Goal: Task Accomplishment & Management: Manage account settings

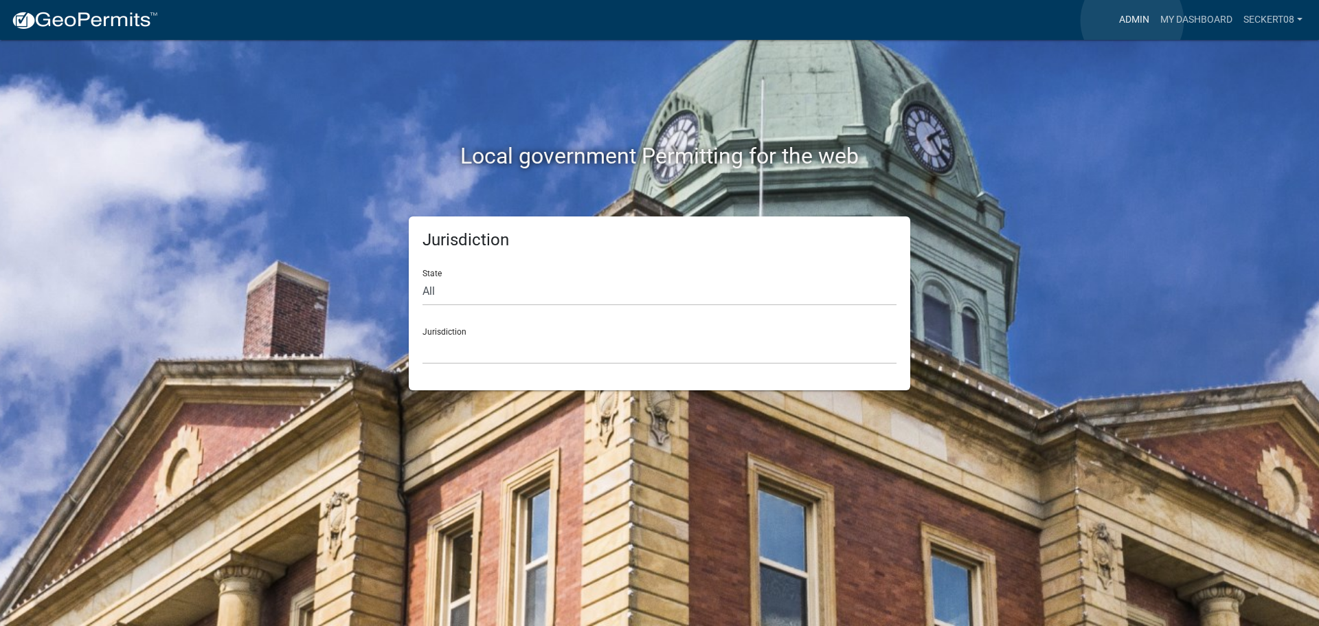
click at [1132, 21] on link "Admin" at bounding box center [1133, 20] width 41 height 26
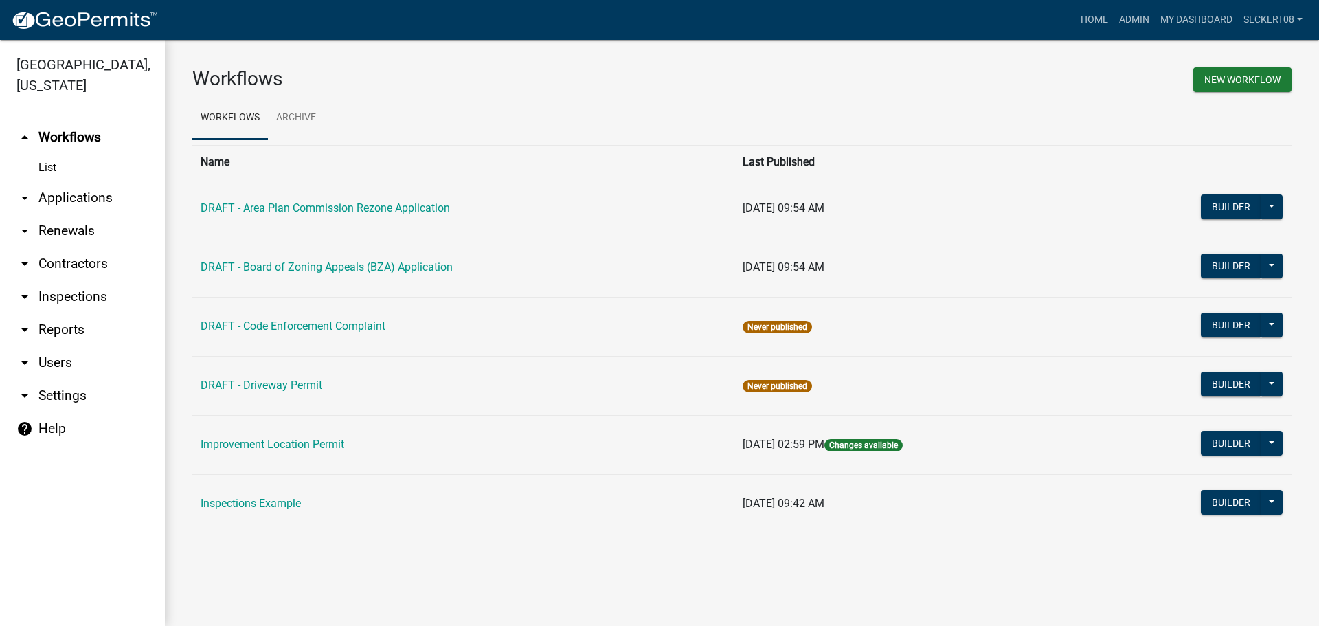
click at [59, 198] on link "arrow_drop_down Applications" at bounding box center [82, 197] width 165 height 33
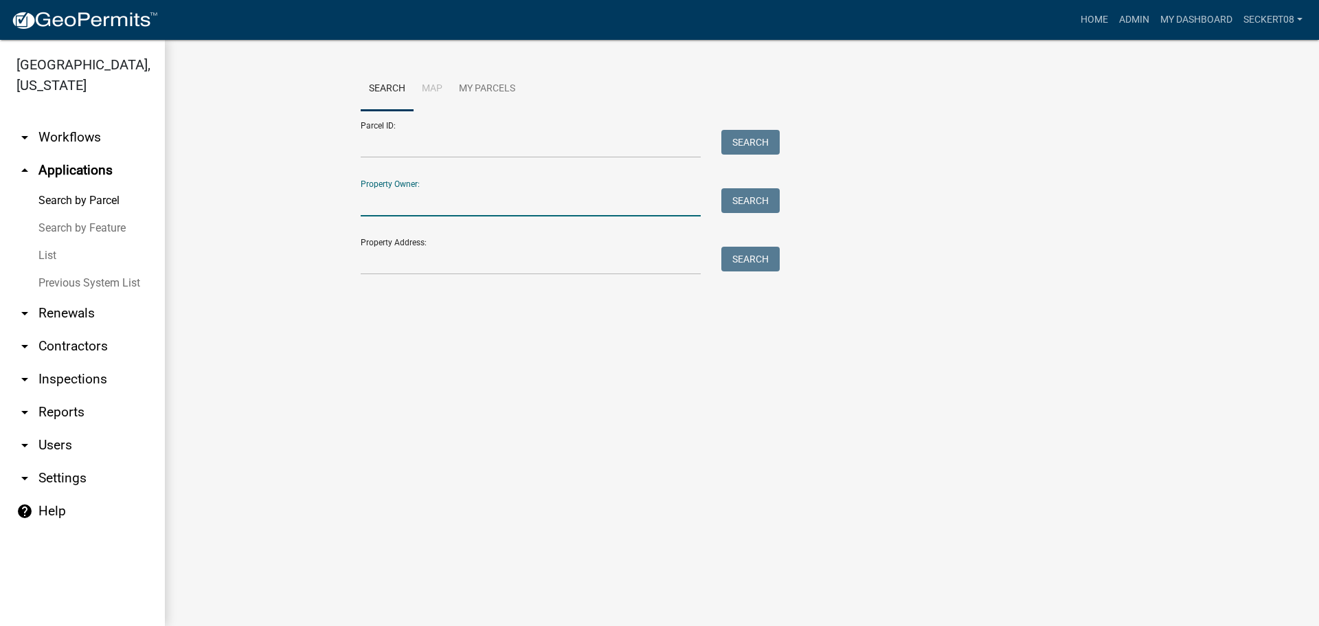
click at [393, 207] on input "Property Owner:" at bounding box center [531, 202] width 340 height 28
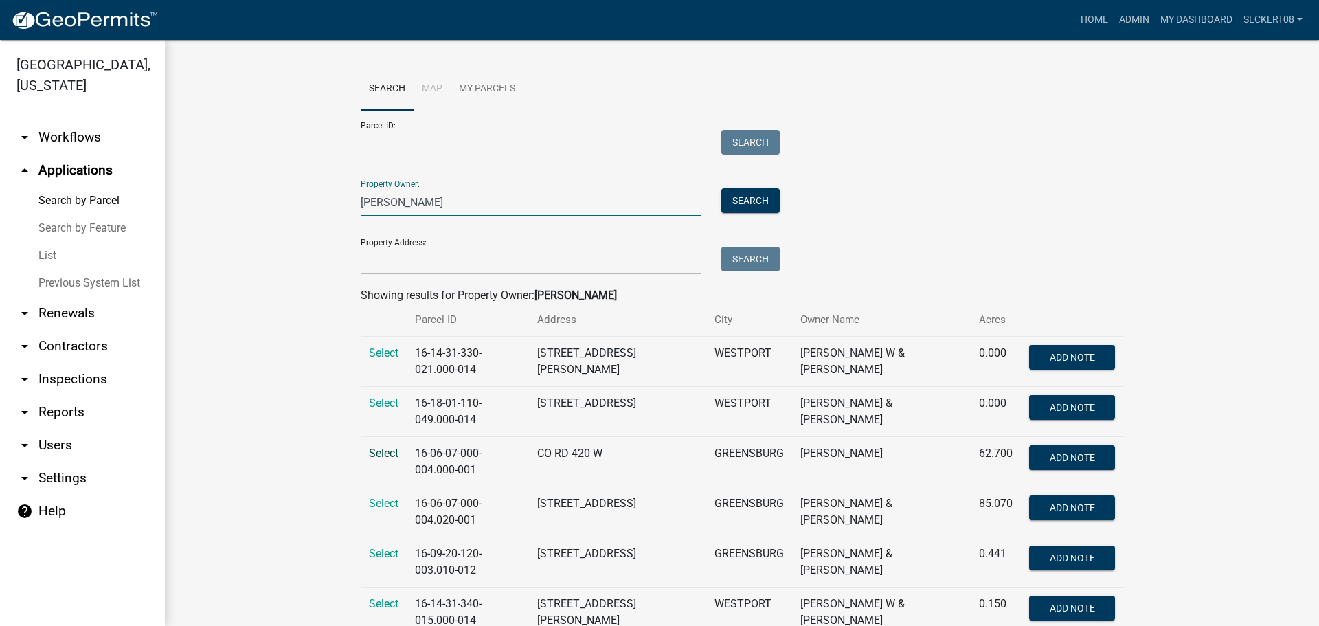
type input "[PERSON_NAME]"
click at [378, 456] on span "Select" at bounding box center [384, 452] width 30 height 13
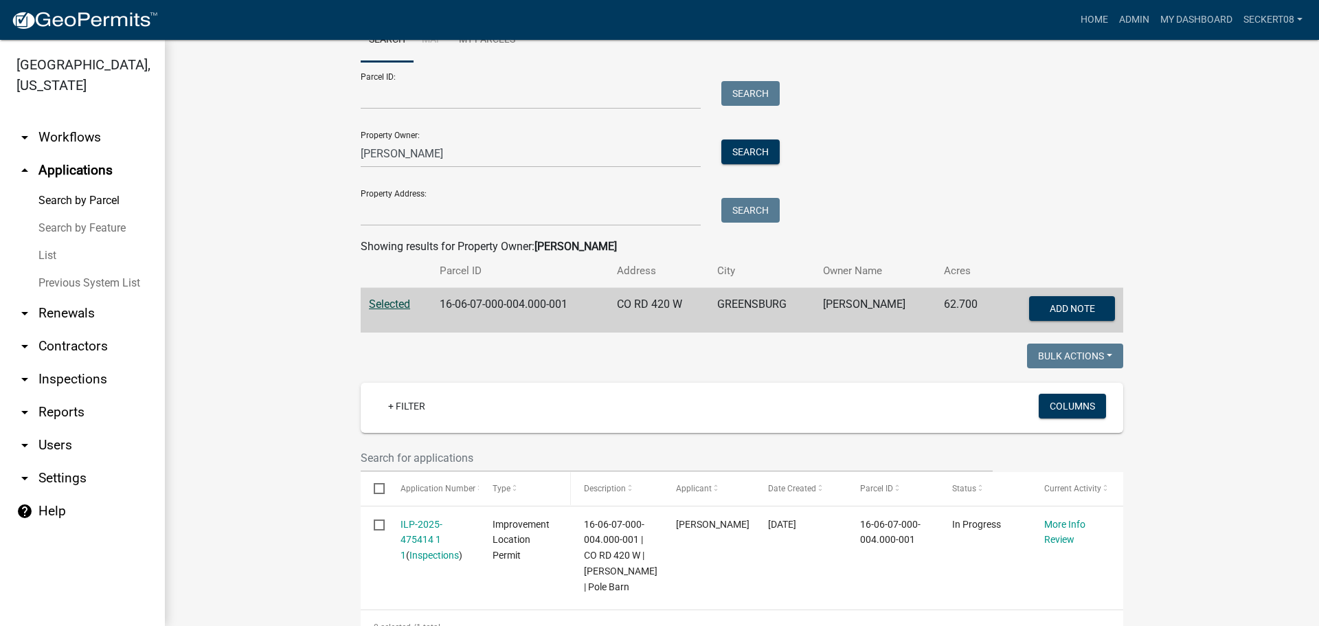
scroll to position [69, 0]
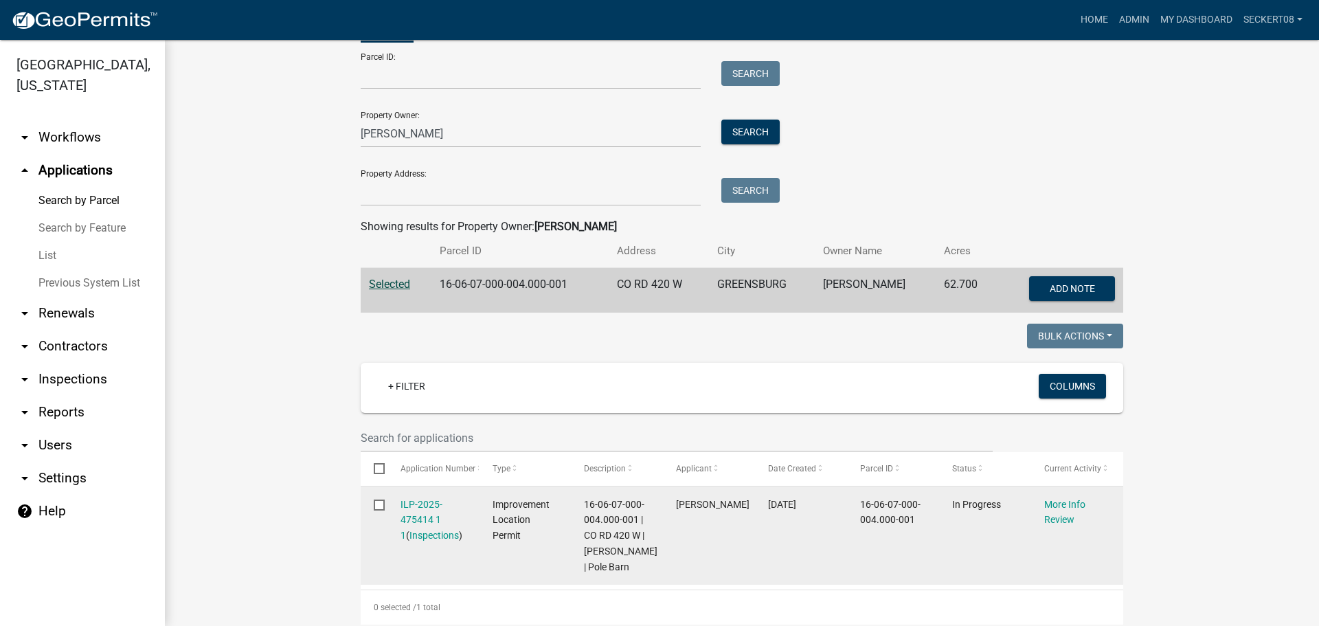
click at [433, 525] on div "ILP-2025-475414 1 1 ( Inspections )" at bounding box center [433, 519] width 66 height 47
click at [416, 513] on link "ILP-2025-475414 1 1" at bounding box center [421, 520] width 42 height 43
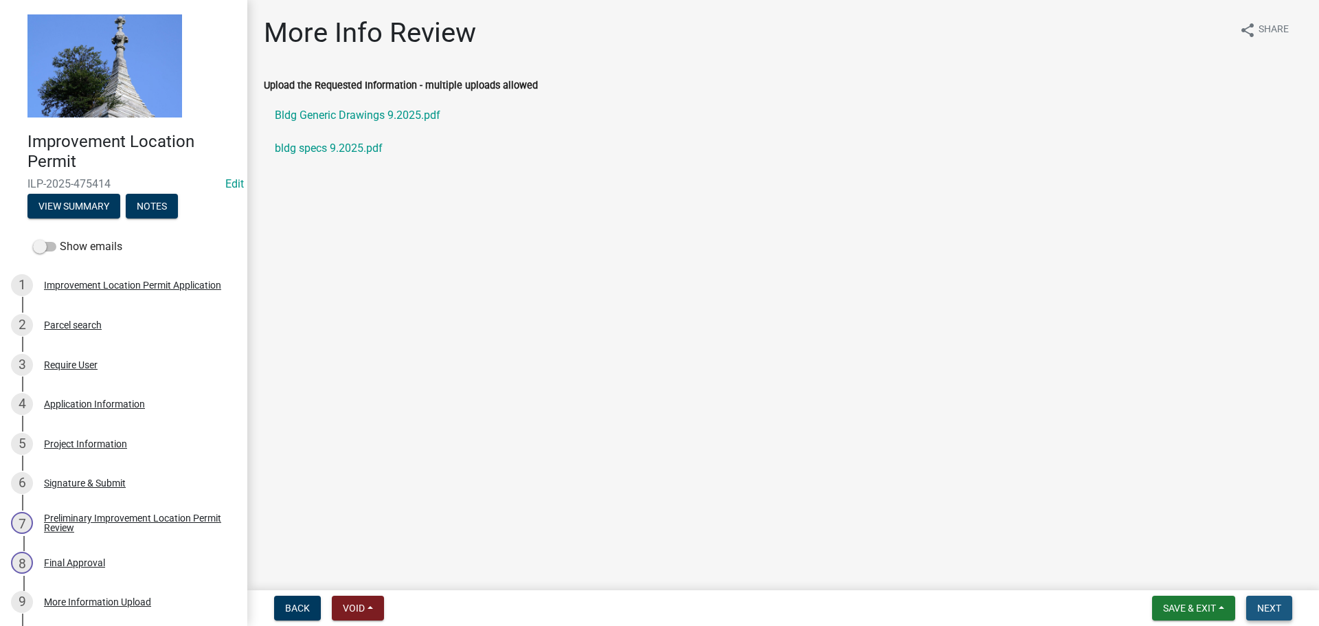
click at [1261, 607] on span "Next" at bounding box center [1269, 607] width 24 height 11
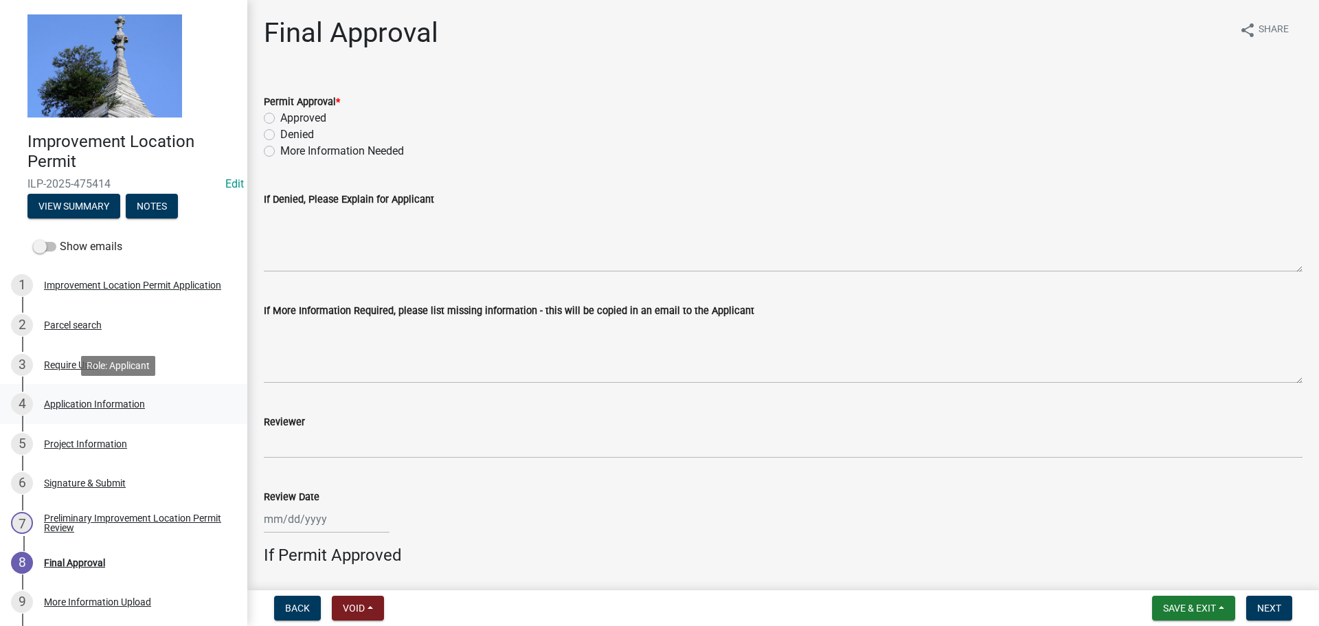
click at [102, 402] on div "Application Information" at bounding box center [94, 404] width 101 height 10
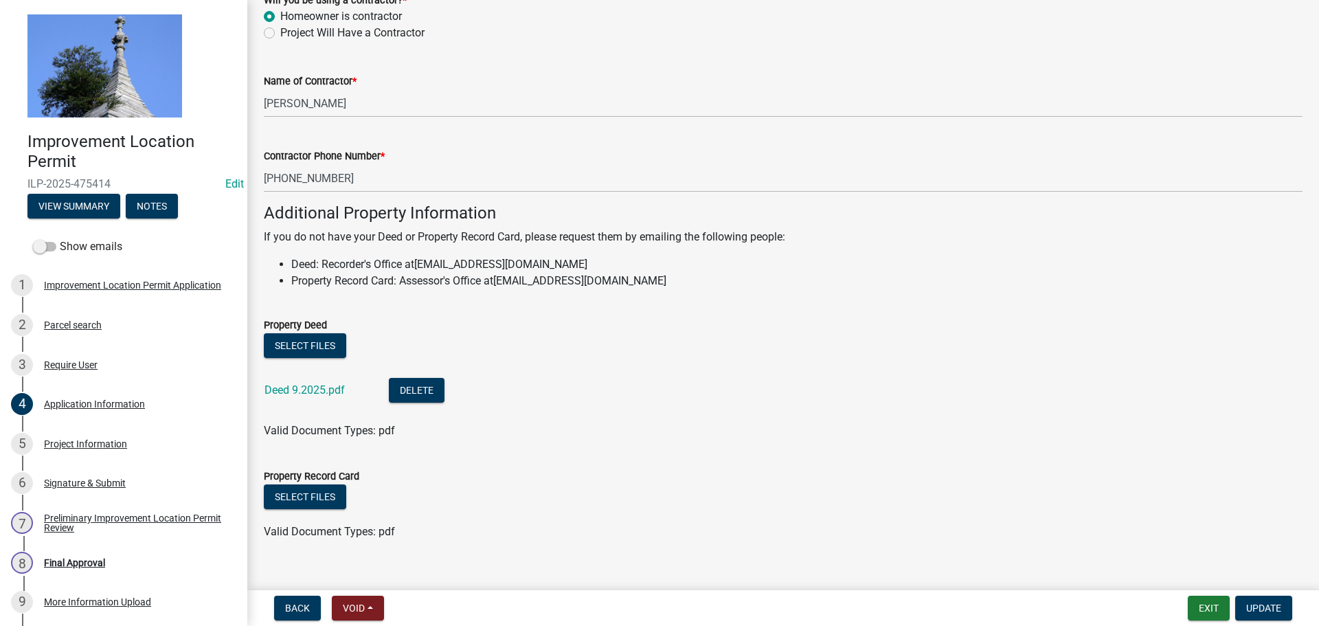
scroll to position [834, 0]
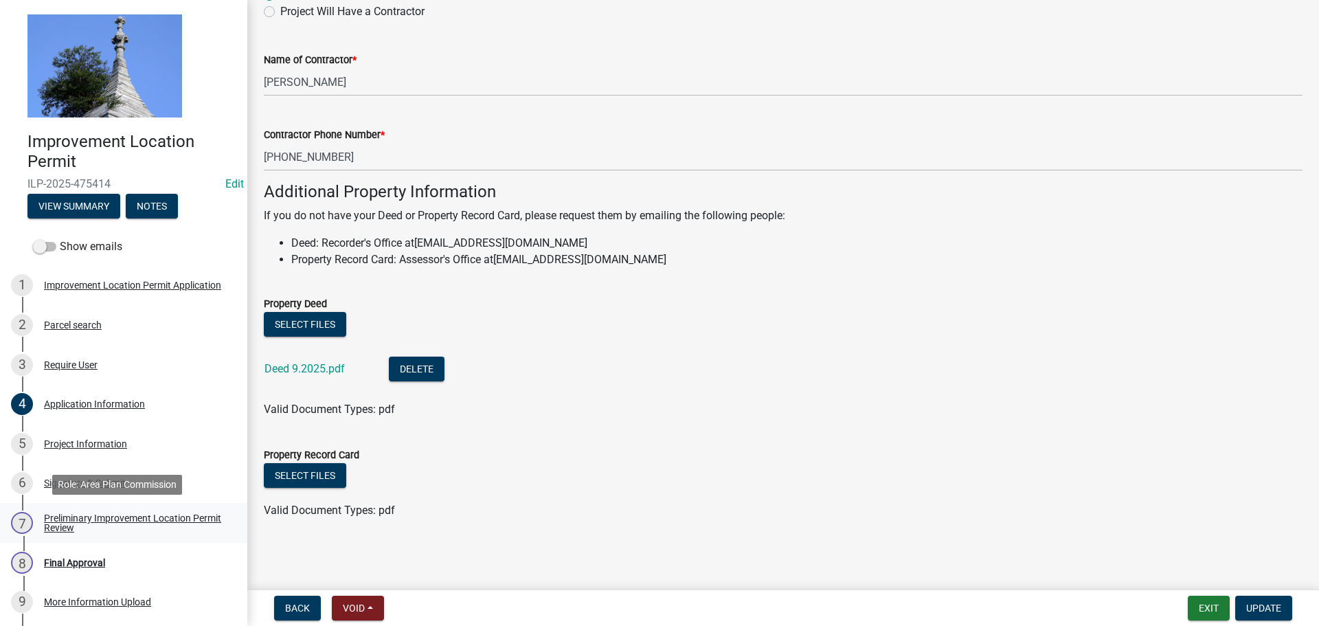
click at [79, 527] on div "Preliminary Improvement Location Permit Review" at bounding box center [134, 522] width 181 height 19
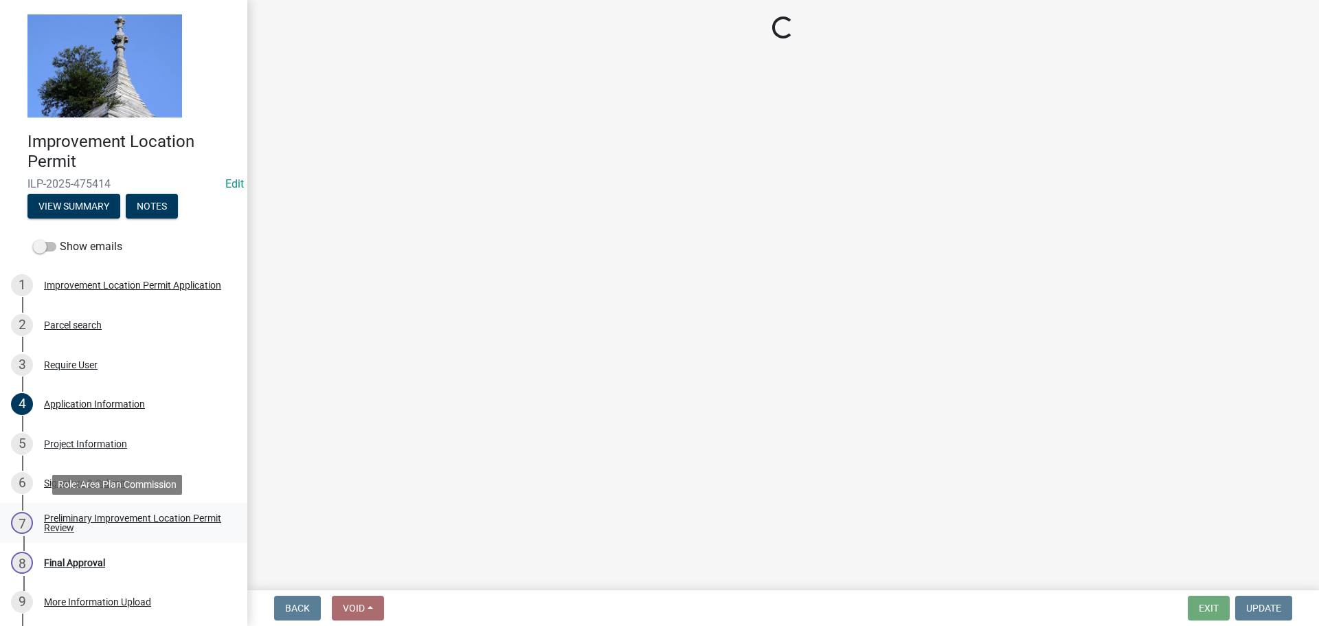
scroll to position [0, 0]
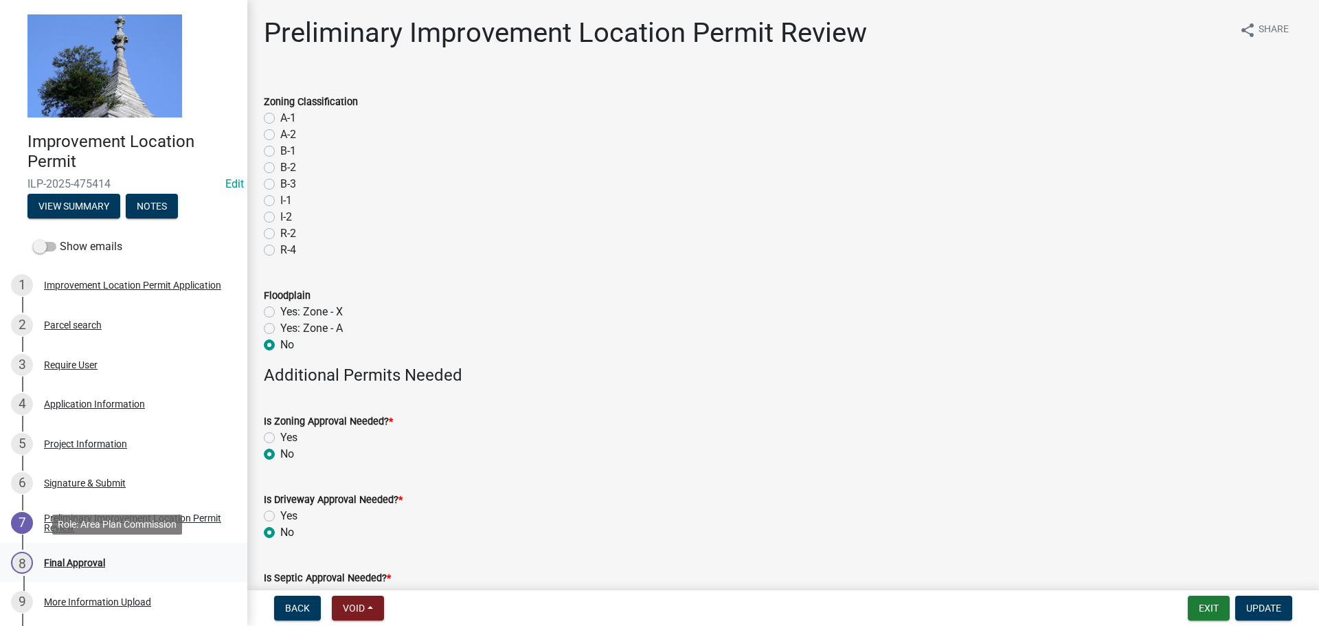
click at [89, 563] on div "Final Approval" at bounding box center [74, 563] width 61 height 10
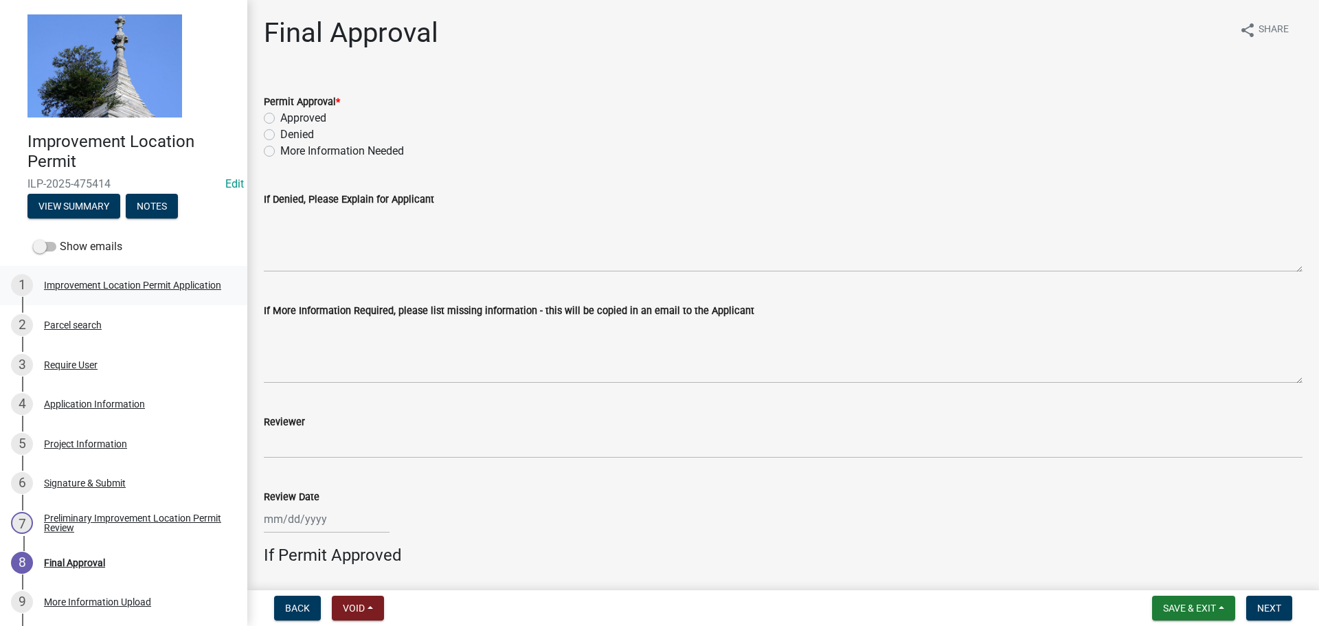
click at [85, 286] on div "Improvement Location Permit Application" at bounding box center [132, 285] width 177 height 10
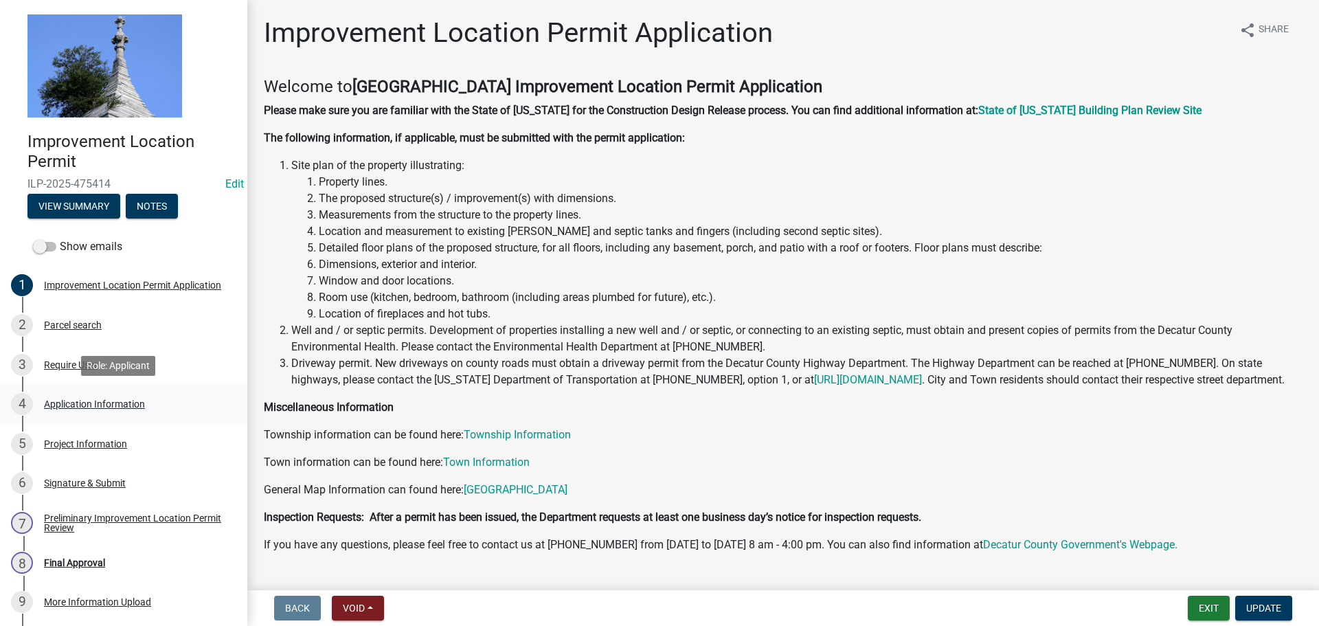
click at [89, 403] on div "Application Information" at bounding box center [94, 404] width 101 height 10
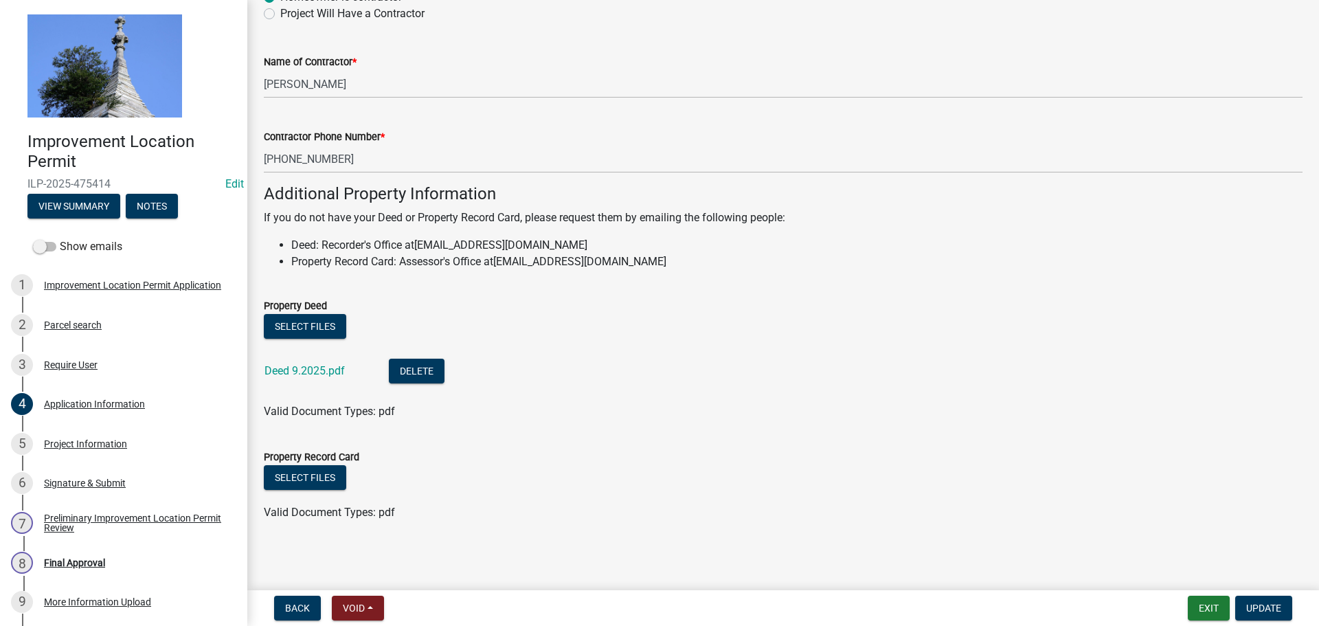
scroll to position [834, 0]
